Goal: Task Accomplishment & Management: Manage account settings

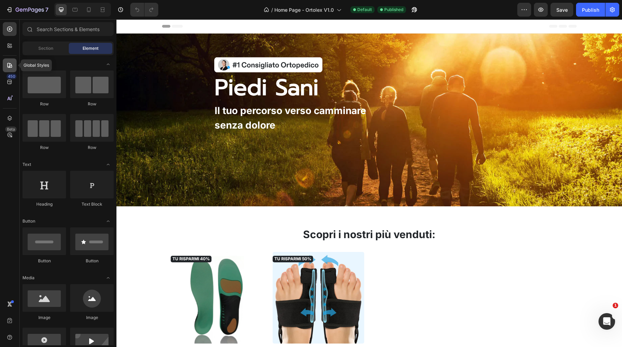
click at [8, 67] on icon at bounding box center [9, 65] width 5 height 5
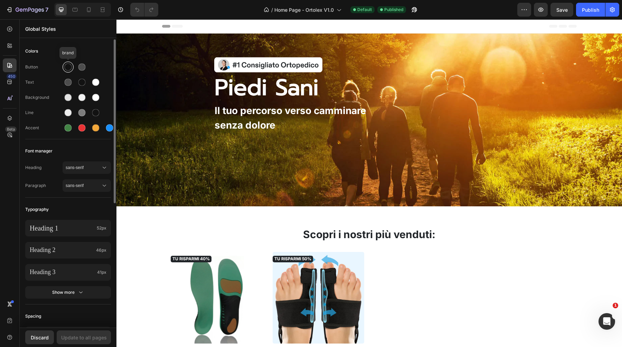
click at [68, 70] on div at bounding box center [68, 67] width 7 height 7
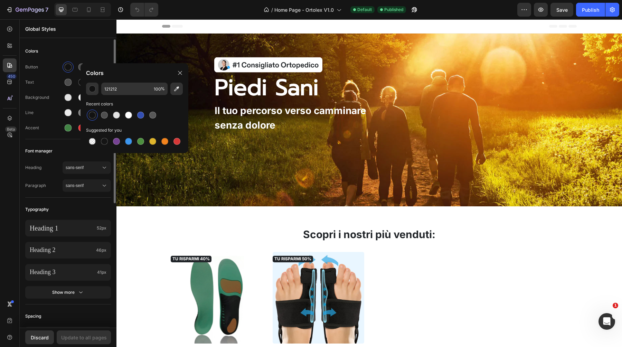
click at [101, 55] on div "Colors" at bounding box center [68, 51] width 86 height 12
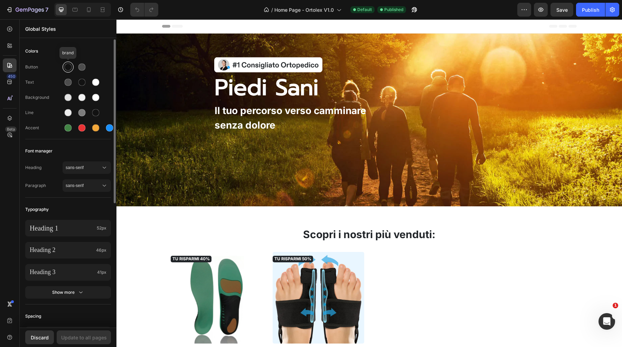
click at [67, 66] on div at bounding box center [68, 67] width 7 height 7
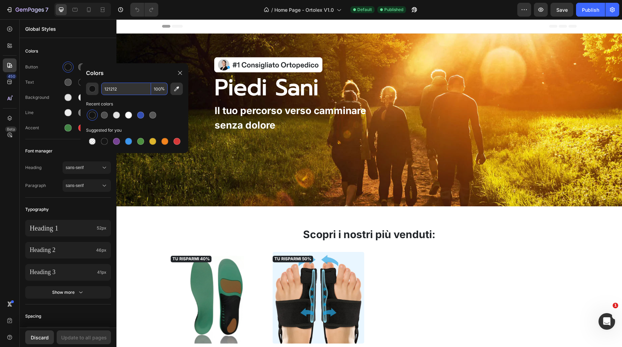
click at [111, 87] on input "121212" at bounding box center [126, 89] width 50 height 12
paste input "#397D71"
type input "397D71"
click at [90, 51] on div "Colors" at bounding box center [68, 51] width 86 height 12
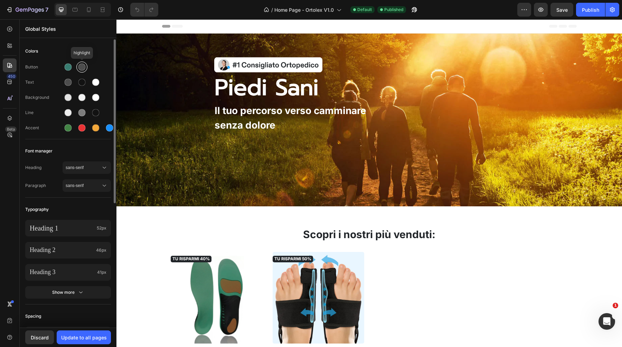
click at [83, 67] on div at bounding box center [81, 67] width 7 height 7
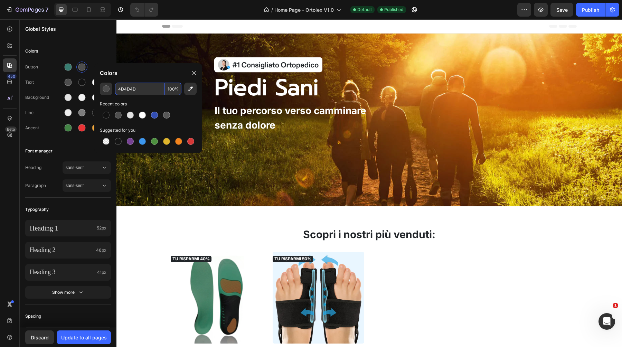
click at [144, 95] on input "4D4D4D" at bounding box center [140, 89] width 50 height 12
paste input "#397D71"
type input "397D71"
click at [81, 49] on div "Colors" at bounding box center [68, 51] width 86 height 12
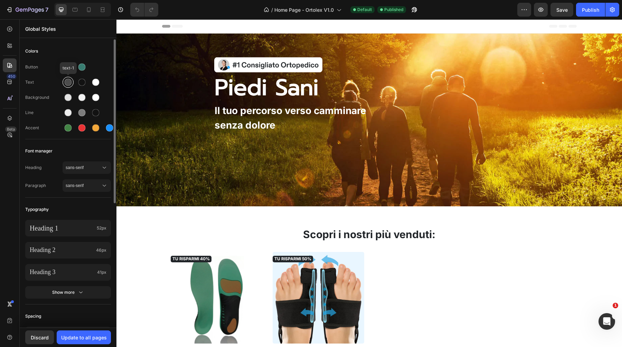
click at [67, 81] on div at bounding box center [68, 82] width 7 height 7
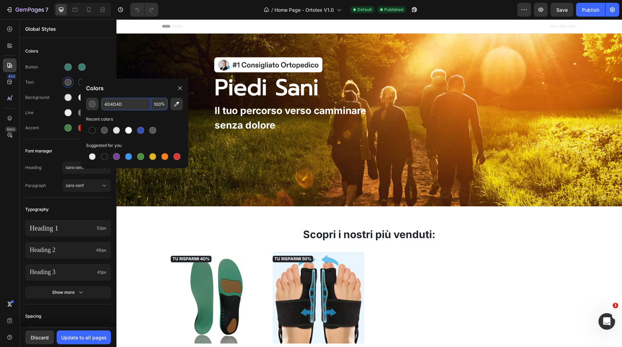
click at [116, 102] on input "4D4D4D" at bounding box center [126, 104] width 50 height 12
paste input "#212529"
type input "212529"
click at [95, 63] on div "Button" at bounding box center [68, 67] width 86 height 11
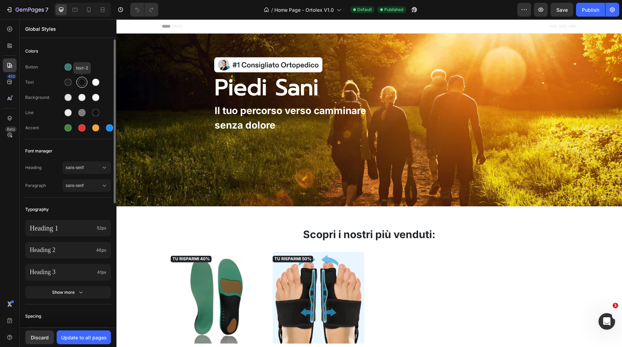
click at [80, 86] on div at bounding box center [81, 82] width 11 height 11
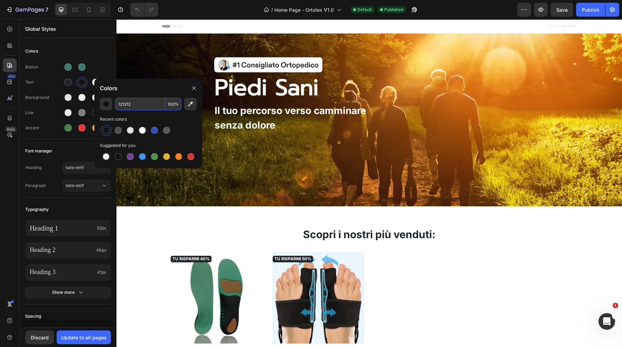
click at [133, 101] on input "121212" at bounding box center [140, 104] width 50 height 12
type input "494949"
click at [143, 86] on div "Colors" at bounding box center [148, 87] width 108 height 19
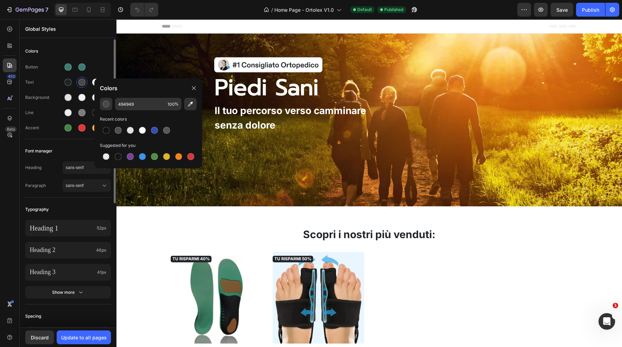
click at [92, 53] on div "Colors" at bounding box center [68, 51] width 86 height 12
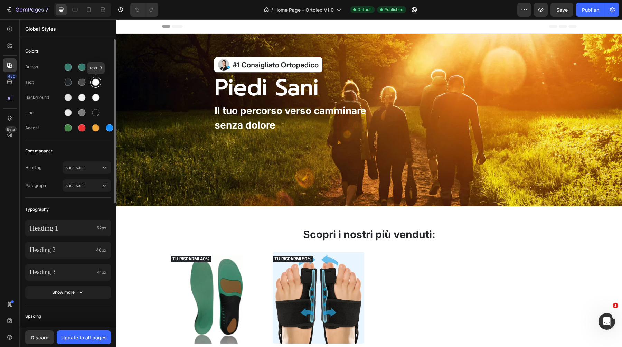
click at [96, 83] on div at bounding box center [95, 82] width 7 height 7
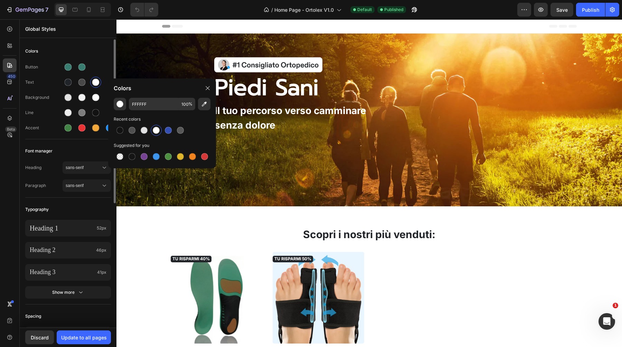
click at [93, 65] on div "Button" at bounding box center [68, 67] width 86 height 11
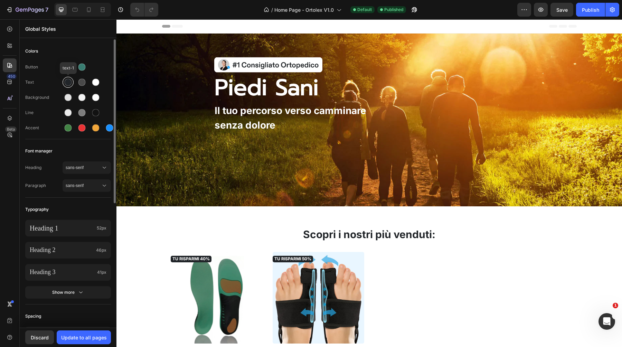
click at [68, 83] on div at bounding box center [68, 82] width 7 height 7
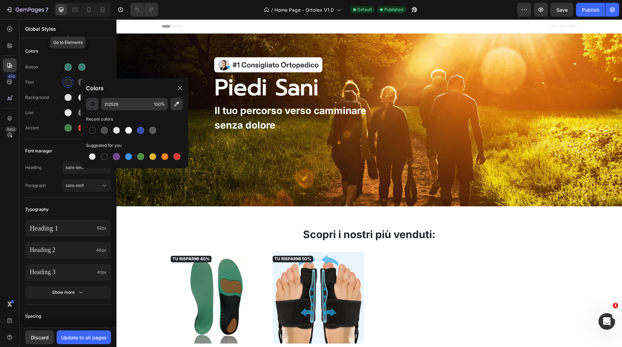
click at [95, 36] on div "Global Styles" at bounding box center [68, 29] width 97 height 18
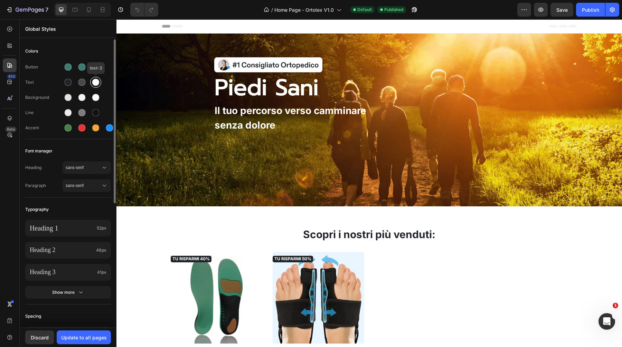
click at [95, 81] on div at bounding box center [95, 82] width 7 height 7
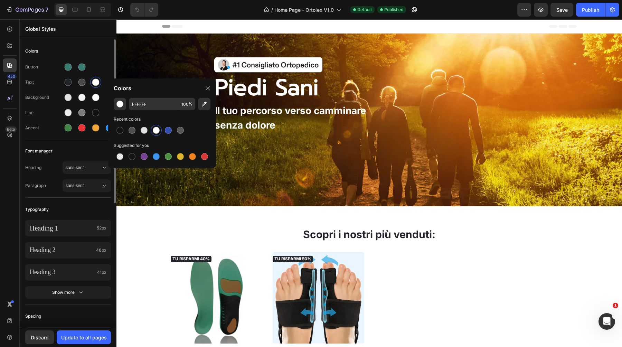
click at [107, 51] on div "Colors" at bounding box center [68, 51] width 86 height 12
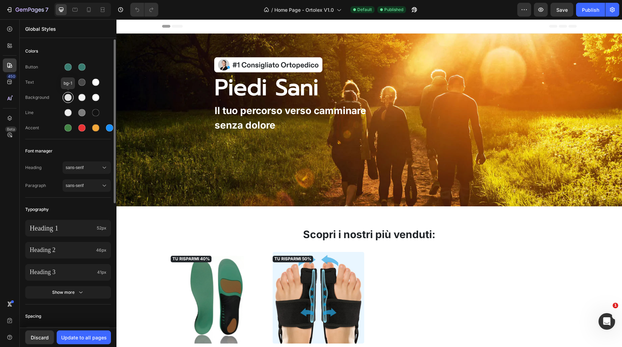
click at [68, 95] on div at bounding box center [68, 97] width 7 height 7
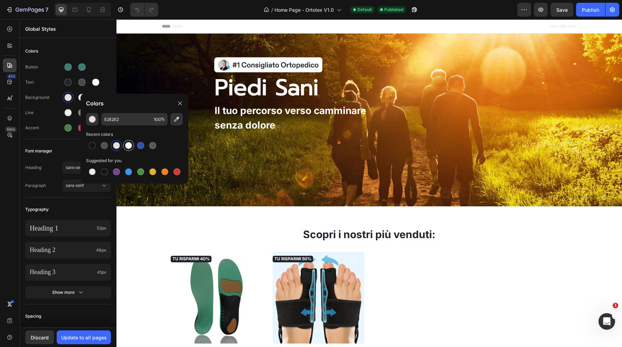
click at [126, 148] on div at bounding box center [128, 145] width 8 height 8
type input "FFFFFF"
click at [99, 61] on div "Button Text Background Line Accent" at bounding box center [68, 98] width 86 height 82
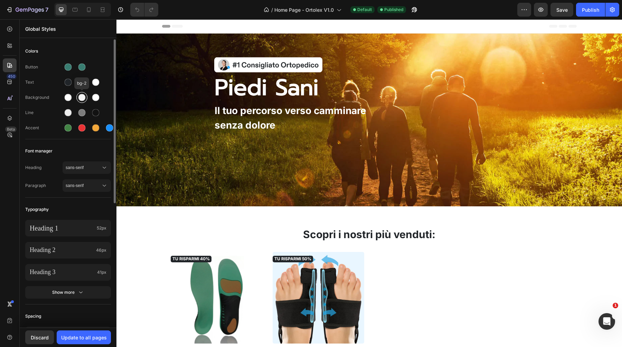
click at [83, 100] on div at bounding box center [81, 97] width 7 height 7
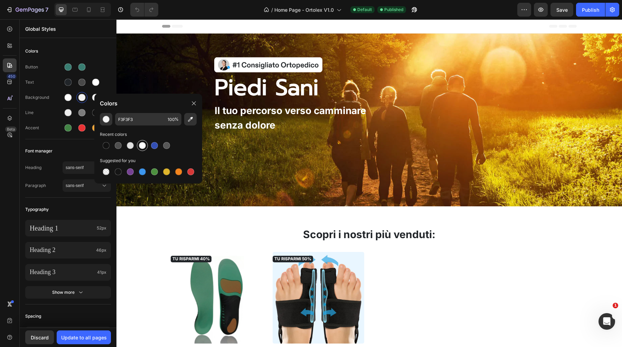
click at [142, 145] on div at bounding box center [142, 145] width 7 height 7
type input "FFFFFF"
click at [110, 66] on div "Button" at bounding box center [68, 67] width 86 height 11
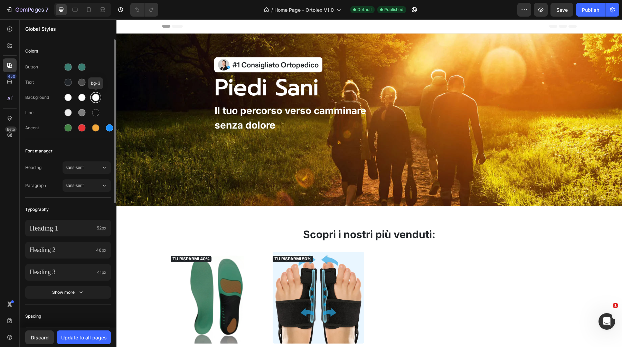
click at [90, 93] on div at bounding box center [96, 97] width 12 height 12
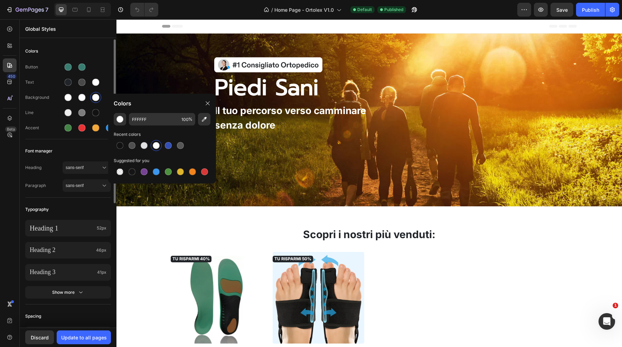
click at [102, 49] on div "Colors" at bounding box center [68, 51] width 86 height 12
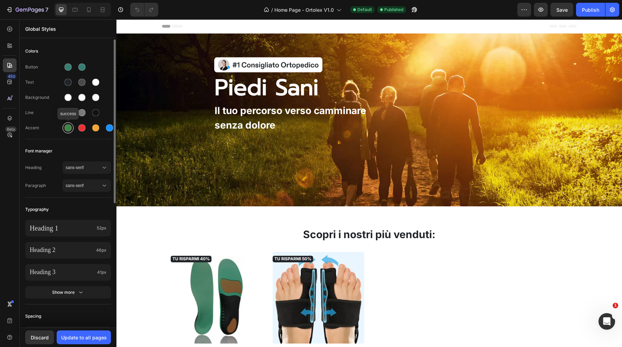
click at [70, 126] on div at bounding box center [68, 127] width 7 height 7
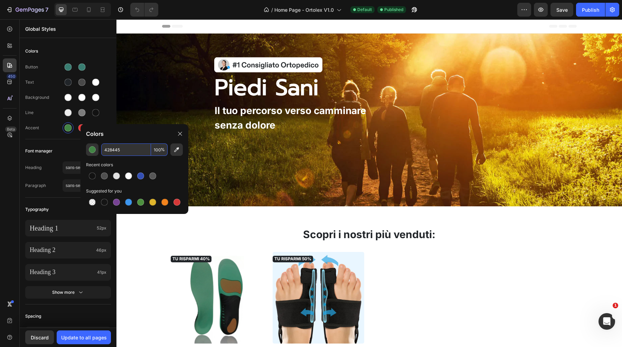
click at [128, 152] on input "428445" at bounding box center [126, 150] width 50 height 12
paste input "#212529"
type input "212529"
click at [126, 142] on div "Colors" at bounding box center [135, 133] width 108 height 19
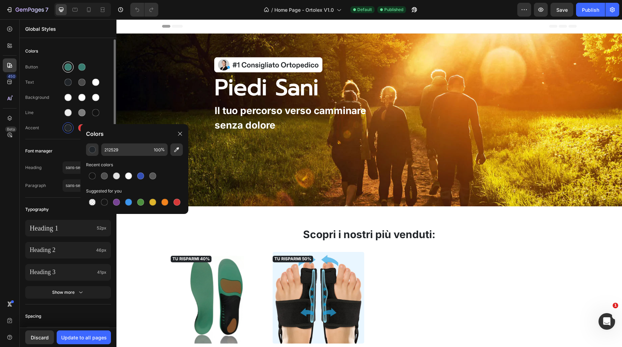
click at [70, 66] on div at bounding box center [68, 67] width 7 height 7
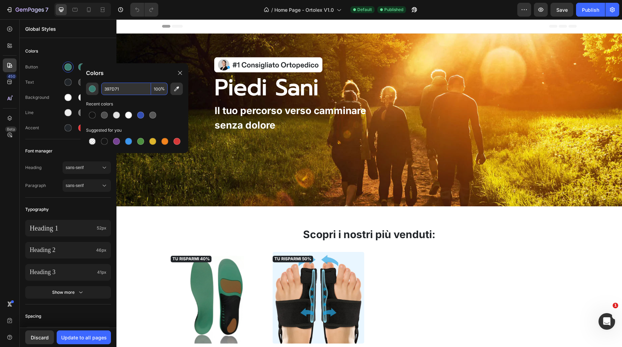
click at [121, 83] on input "397D71" at bounding box center [126, 89] width 50 height 12
click at [72, 128] on div at bounding box center [68, 127] width 7 height 7
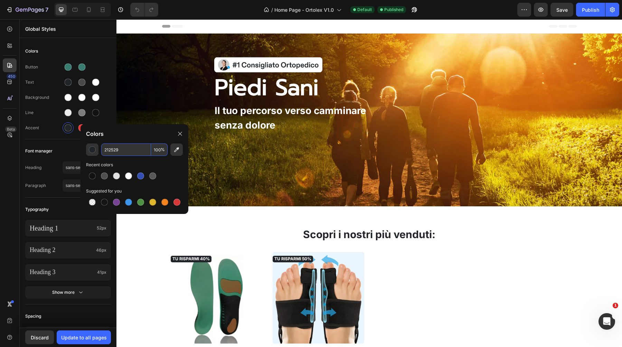
click at [121, 149] on input "212529" at bounding box center [126, 150] width 50 height 12
paste input "397D71"
type input "397D71"
click at [59, 140] on div "Colors Button Text Background Line Accent Font manager Heading sans-serif Parag…" at bounding box center [68, 292] width 97 height 507
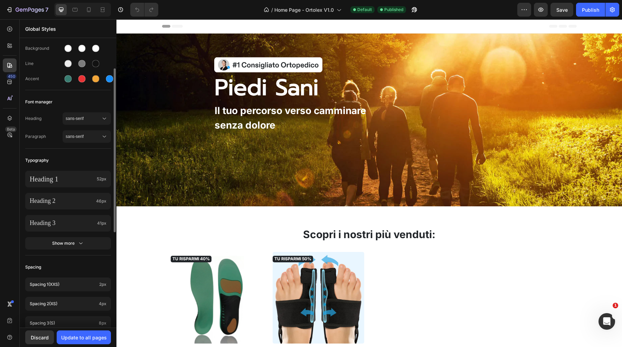
scroll to position [50, 0]
click at [86, 115] on span "sans-serif" at bounding box center [83, 118] width 35 height 6
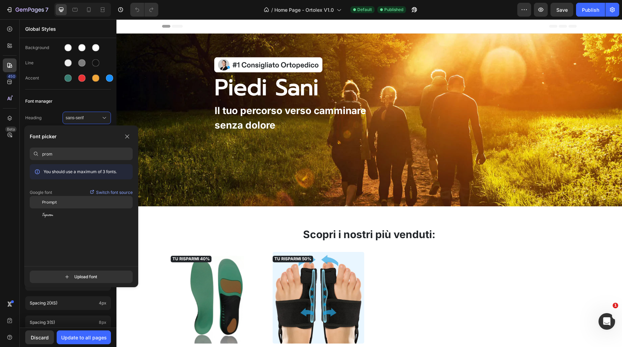
type input "prom"
click at [55, 202] on span "Prompt" at bounding box center [49, 202] width 15 height 6
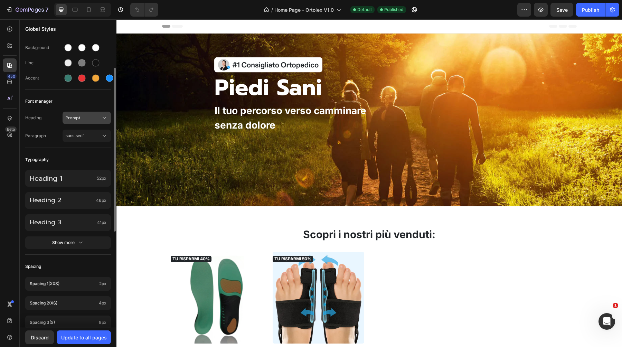
click at [105, 118] on icon at bounding box center [104, 118] width 3 height 2
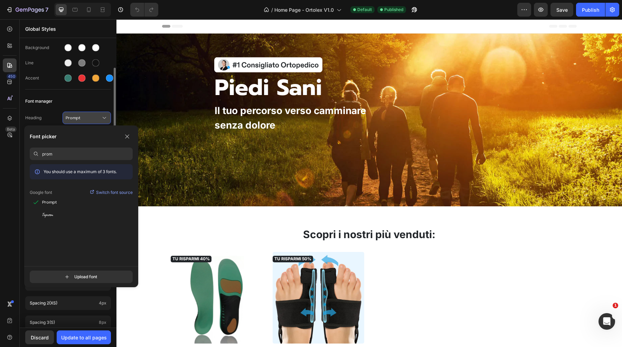
click at [105, 118] on icon at bounding box center [104, 118] width 3 height 2
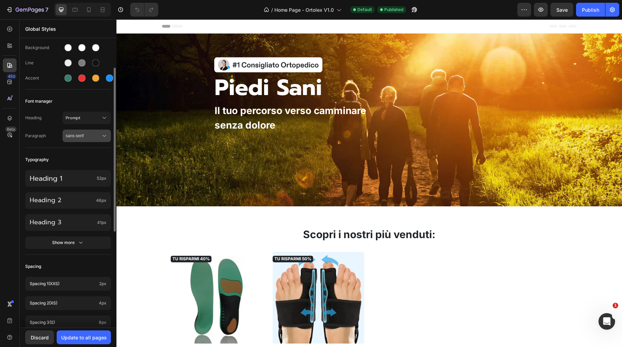
click at [85, 138] on span "sans-serif" at bounding box center [83, 136] width 35 height 6
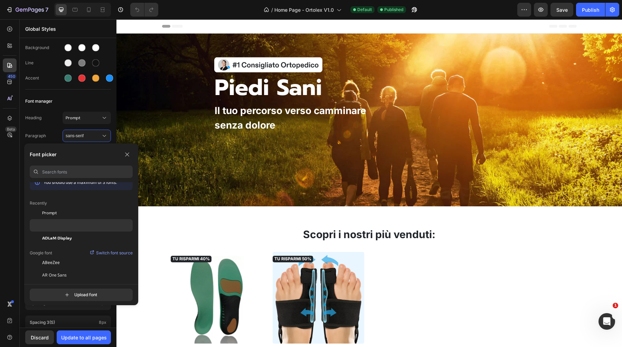
scroll to position [0, 0]
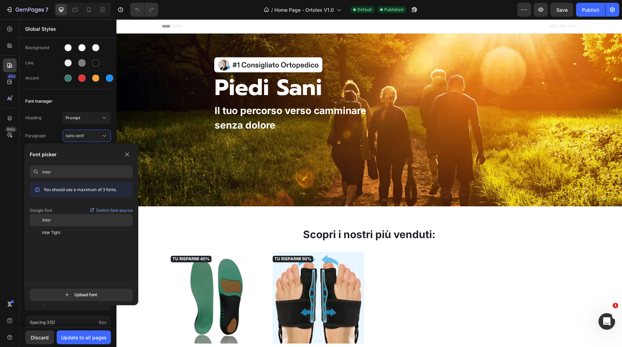
type input "inter"
click at [56, 222] on div "Inter" at bounding box center [87, 220] width 91 height 6
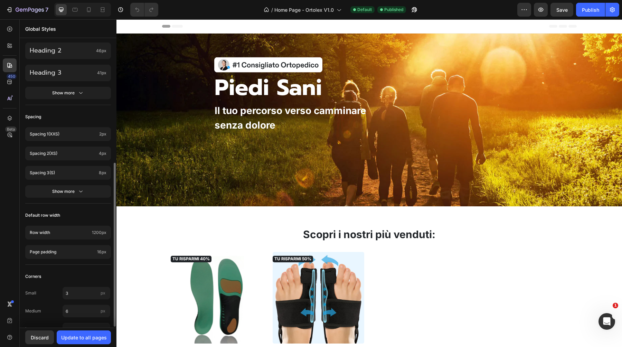
scroll to position [218, 0]
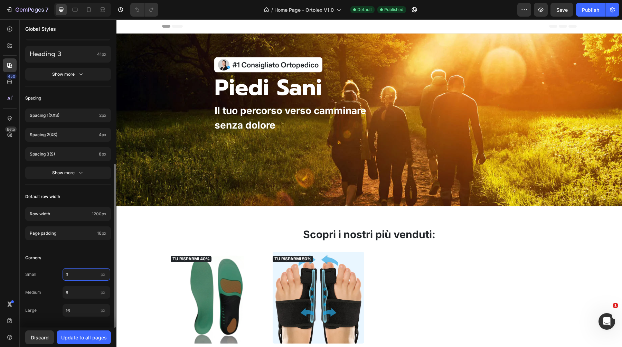
click at [85, 277] on input "3" at bounding box center [87, 274] width 48 height 12
type input "5"
click at [76, 293] on input "6" at bounding box center [87, 292] width 48 height 12
type input "10"
click at [75, 308] on input "16" at bounding box center [87, 310] width 48 height 12
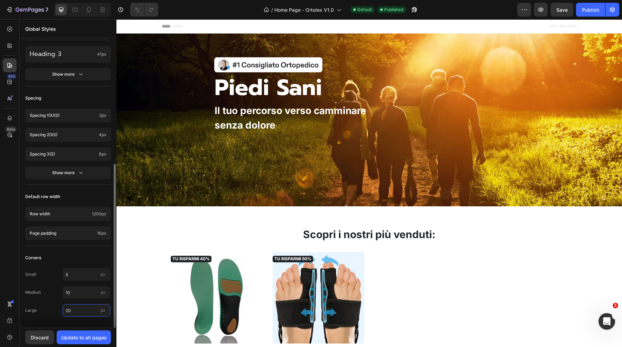
type input "20"
click at [73, 258] on div "Corners" at bounding box center [68, 258] width 86 height 12
click at [77, 339] on div "Update to all pages" at bounding box center [84, 337] width 46 height 7
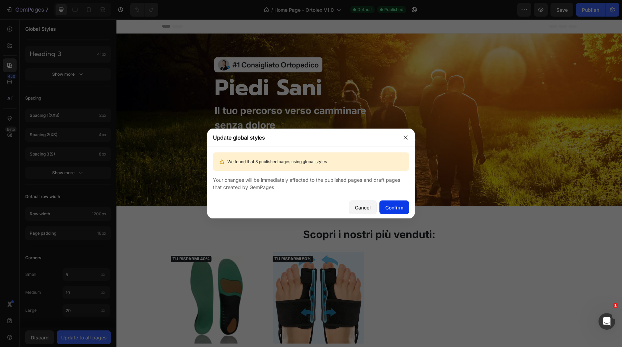
click at [387, 209] on div "Confirm" at bounding box center [395, 207] width 18 height 7
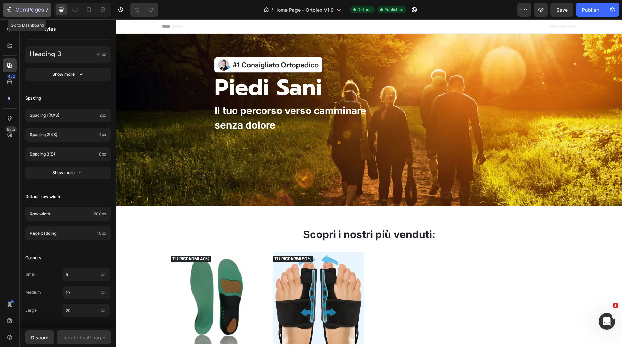
click at [16, 12] on icon "button" at bounding box center [30, 10] width 28 height 6
